Goal: Task Accomplishment & Management: Manage account settings

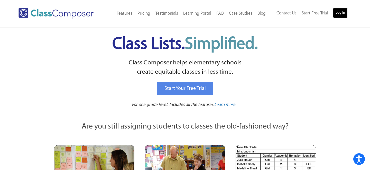
click at [341, 12] on link "Log In" at bounding box center [340, 13] width 15 height 10
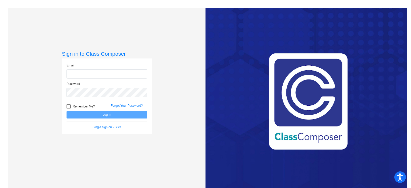
type input "[EMAIL_ADDRESS][DOMAIN_NAME]"
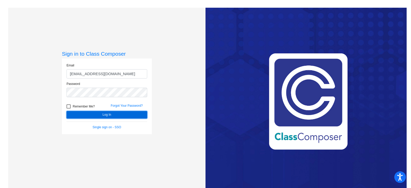
click at [139, 114] on button "Log In" at bounding box center [107, 114] width 81 height 7
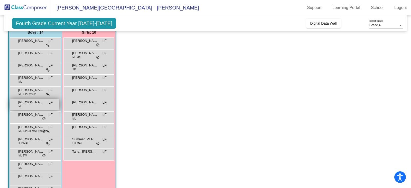
scroll to position [74, 0]
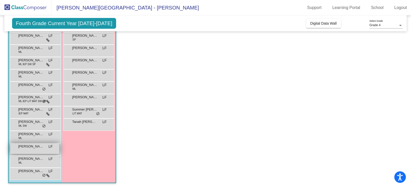
click at [36, 148] on span "[PERSON_NAME]" at bounding box center [31, 146] width 26 height 5
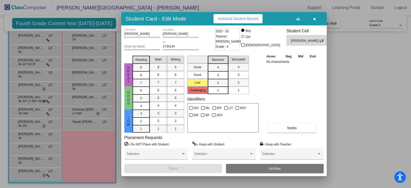
click at [255, 22] on button "Historical Student Record" at bounding box center [237, 18] width 49 height 9
click at [314, 20] on icon "button" at bounding box center [314, 19] width 3 height 4
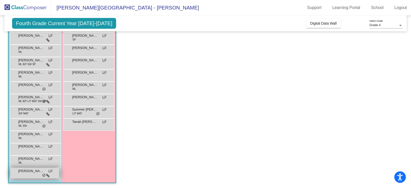
click at [45, 176] on span "do_not_disturb_alt" at bounding box center [44, 176] width 4 height 4
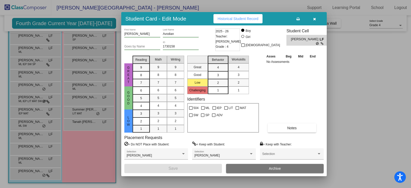
click at [315, 21] on icon "button" at bounding box center [314, 19] width 3 height 4
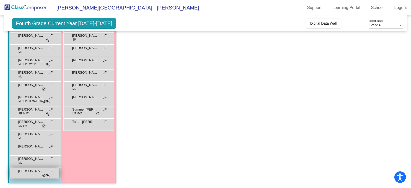
click at [49, 174] on icon at bounding box center [47, 176] width 3 height 4
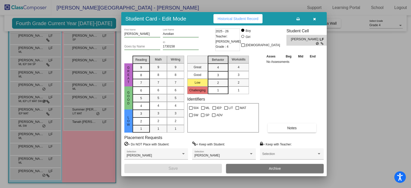
click at [253, 21] on button "Historical Student Record" at bounding box center [237, 18] width 49 height 9
click at [317, 21] on button "button" at bounding box center [314, 18] width 16 height 9
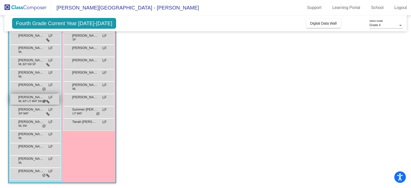
click at [37, 103] on div "[PERSON_NAME] ML IEP LIT MAT SW SP LF lock do_not_disturb_alt" at bounding box center [34, 99] width 49 height 11
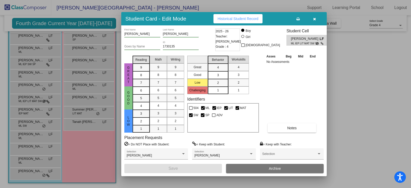
click at [315, 19] on icon "button" at bounding box center [314, 19] width 3 height 4
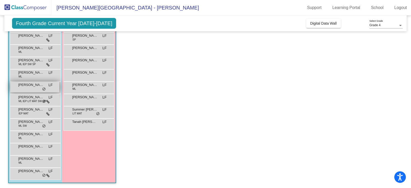
click at [41, 89] on div "[PERSON_NAME] LF lock do_not_disturb_alt" at bounding box center [34, 87] width 49 height 11
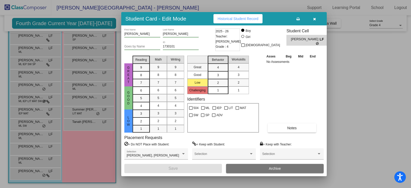
click at [314, 20] on icon "button" at bounding box center [314, 19] width 3 height 4
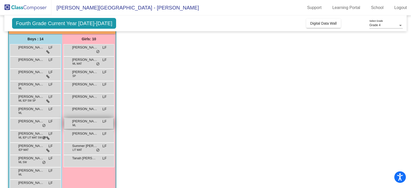
scroll to position [39, 0]
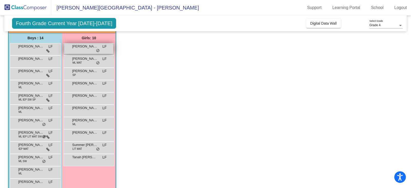
click at [103, 44] on span "LF" at bounding box center [104, 46] width 4 height 5
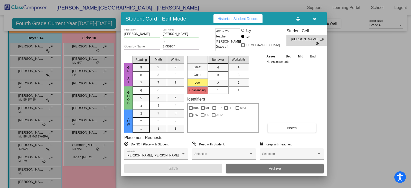
click at [319, 17] on button "button" at bounding box center [314, 18] width 16 height 9
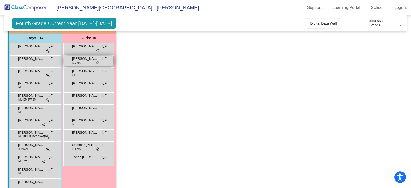
click at [105, 60] on span "LF" at bounding box center [104, 58] width 4 height 5
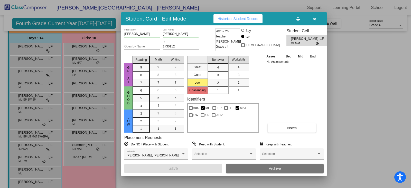
click at [254, 20] on span "Historical Student Record" at bounding box center [238, 19] width 41 height 4
click at [316, 20] on button "button" at bounding box center [314, 18] width 16 height 9
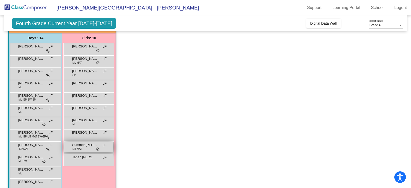
click at [96, 146] on span "Summer [PERSON_NAME]" at bounding box center [85, 145] width 26 height 5
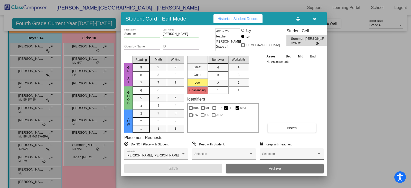
click at [279, 155] on span at bounding box center [289, 156] width 54 height 4
click at [279, 155] on span "None" at bounding box center [291, 155] width 59 height 9
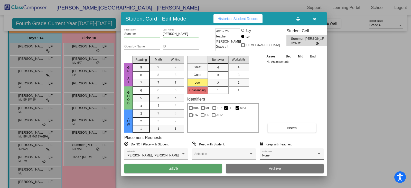
click at [294, 86] on div "Asses Beg Mid End No Assessments Notes" at bounding box center [292, 93] width 54 height 79
click at [313, 16] on button "button" at bounding box center [314, 18] width 16 height 9
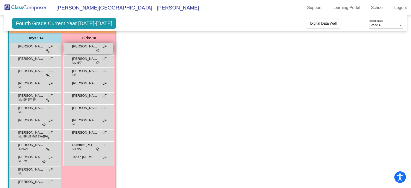
click at [106, 50] on div "[PERSON_NAME] LF lock do_not_disturb_alt" at bounding box center [88, 48] width 49 height 11
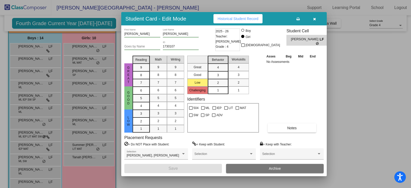
click at [317, 20] on button "button" at bounding box center [314, 18] width 16 height 9
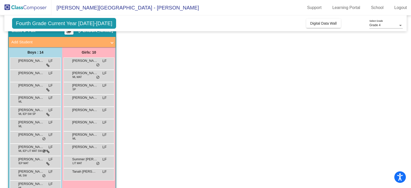
scroll to position [0, 0]
